Goal: Task Accomplishment & Management: Manage account settings

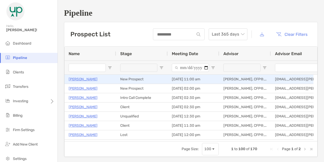
type input "****"
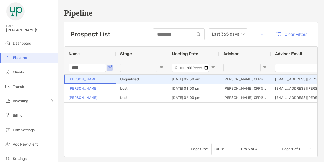
click at [76, 78] on p "Jill Meli" at bounding box center [83, 79] width 29 height 6
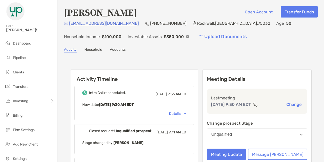
click at [150, 23] on p "(214) 415-8782" at bounding box center [168, 23] width 36 height 6
copy p "(214) 415-8782"
click at [232, 133] on div "Unqualified" at bounding box center [221, 134] width 21 height 5
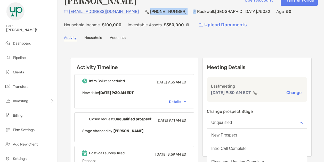
scroll to position [12, 0]
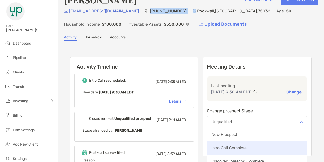
click at [234, 148] on div "Intro Call Complete" at bounding box center [228, 148] width 35 height 5
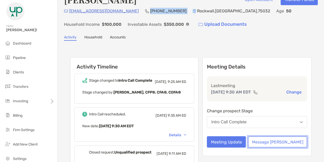
click at [275, 142] on button "Message [PERSON_NAME]" at bounding box center [277, 141] width 59 height 11
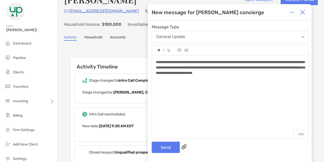
click at [222, 72] on span "**********" at bounding box center [230, 67] width 149 height 14
click at [167, 145] on button "Send" at bounding box center [166, 147] width 28 height 11
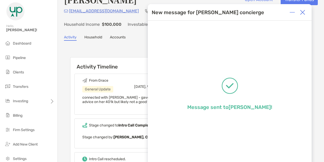
click at [303, 12] on img at bounding box center [302, 12] width 5 height 5
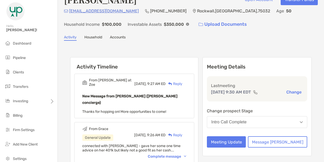
scroll to position [0, 0]
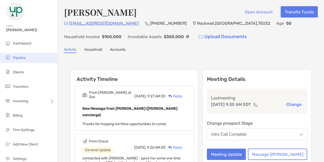
click at [18, 59] on span "Pipeline" at bounding box center [19, 58] width 13 height 4
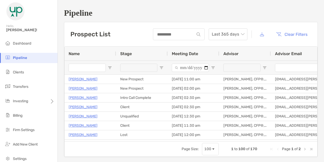
type input "****"
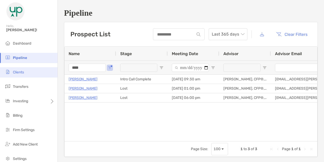
drag, startPoint x: 97, startPoint y: 67, endPoint x: 14, endPoint y: 72, distance: 83.2
click at [14, 72] on div "Pipeline Hello, Grace! Dashboard Pipeline Clients Transfers Investing Billing F…" at bounding box center [162, 81] width 324 height 162
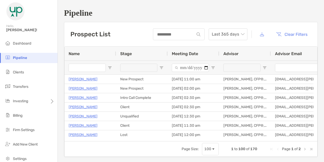
click at [161, 68] on span "Open Filter Menu" at bounding box center [161, 68] width 4 height 4
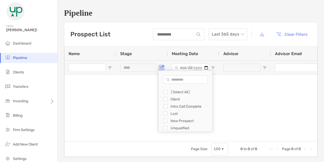
scroll to position [9, 0]
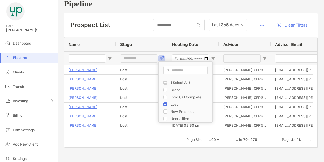
type input "**********"
click at [131, 28] on div "Prospect List Last 365 days Clear Filters" at bounding box center [190, 25] width 253 height 24
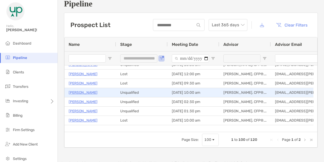
scroll to position [33, 0]
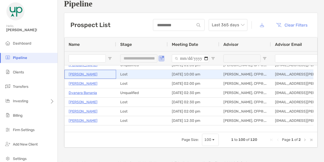
click at [78, 73] on p "Jarrett Gibbs" at bounding box center [83, 74] width 29 height 6
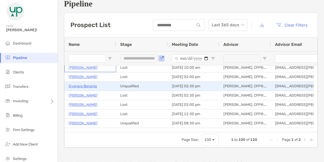
scroll to position [86, 0]
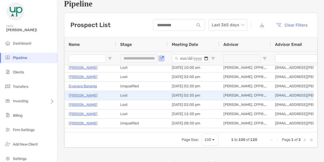
click at [72, 95] on p "Nicole O'Dea" at bounding box center [83, 95] width 29 height 6
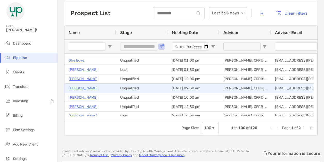
scroll to position [168, 0]
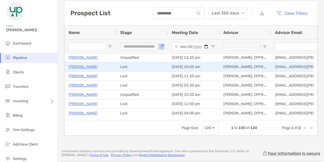
click at [81, 66] on p "Jarod Polburn" at bounding box center [83, 67] width 29 height 6
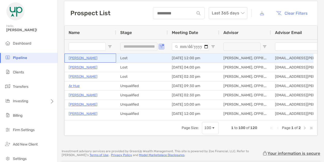
click at [78, 59] on p "Nicholas Hornig" at bounding box center [83, 58] width 29 height 6
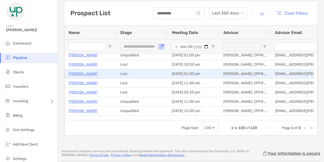
click at [77, 73] on p "[PERSON_NAME]" at bounding box center [83, 74] width 29 height 6
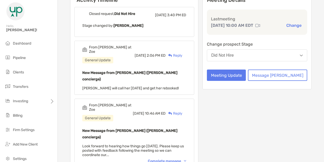
scroll to position [79, 0]
click at [177, 159] on div "Complete message" at bounding box center [167, 161] width 38 height 4
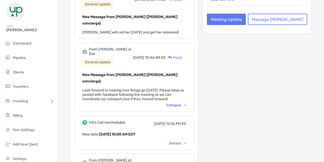
scroll to position [0, 0]
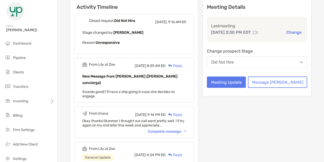
scroll to position [63, 0]
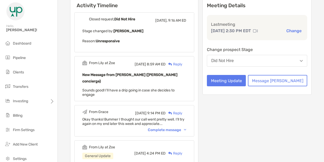
click at [180, 128] on div "Complete message" at bounding box center [167, 130] width 38 height 4
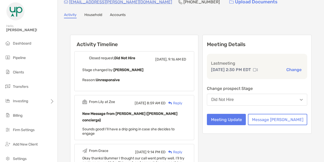
scroll to position [0, 0]
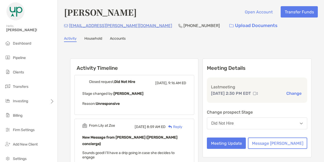
click at [183, 25] on p "(320) 583-3488" at bounding box center [201, 25] width 36 height 6
copy p "(320) 583-3488"
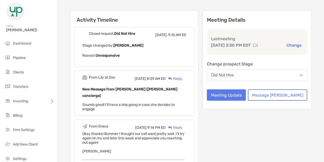
scroll to position [48, 0]
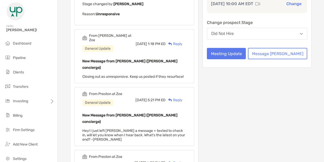
scroll to position [112, 0]
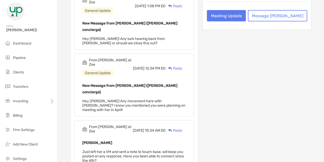
scroll to position [143, 0]
